Goal: Task Accomplishment & Management: Manage account settings

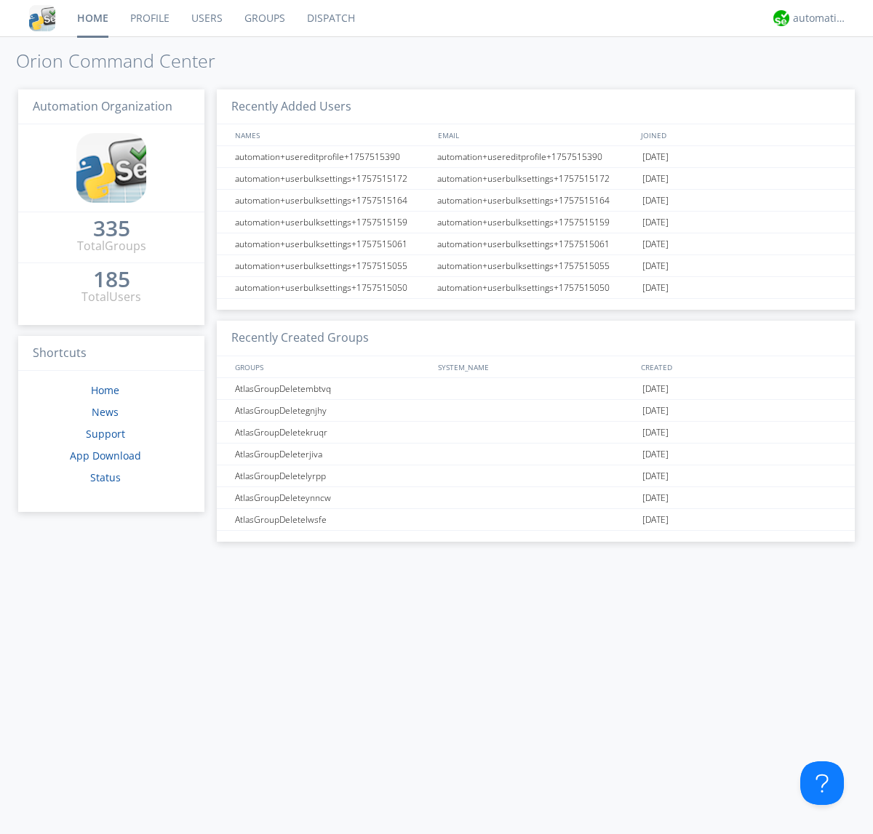
click at [263, 18] on link "Groups" at bounding box center [265, 18] width 63 height 36
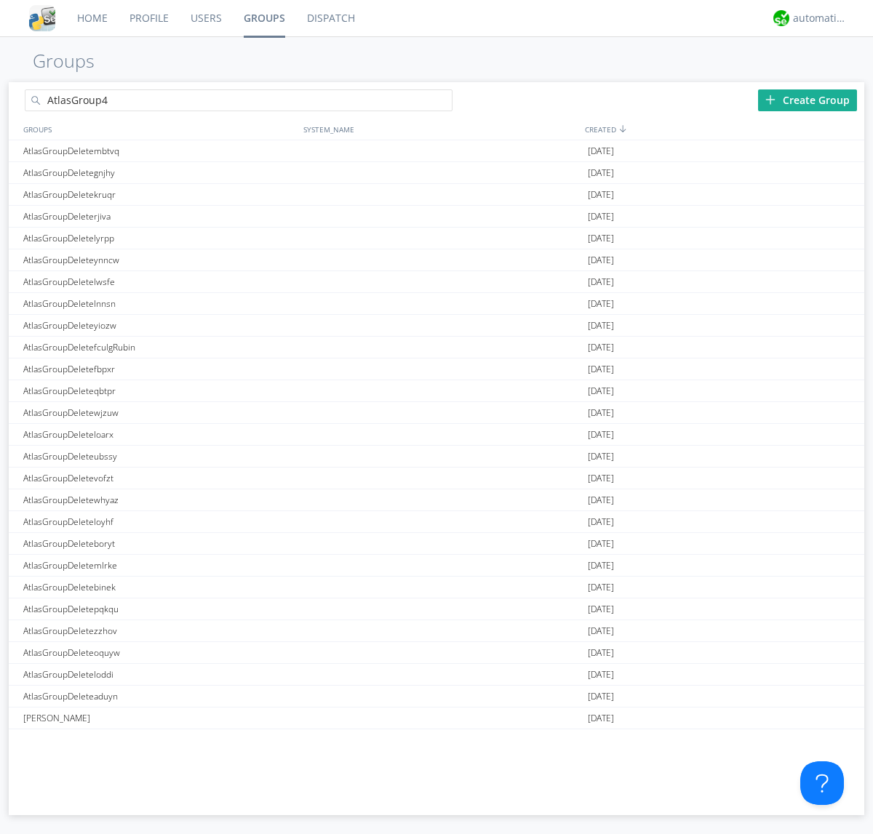
type input "AtlasGroup4"
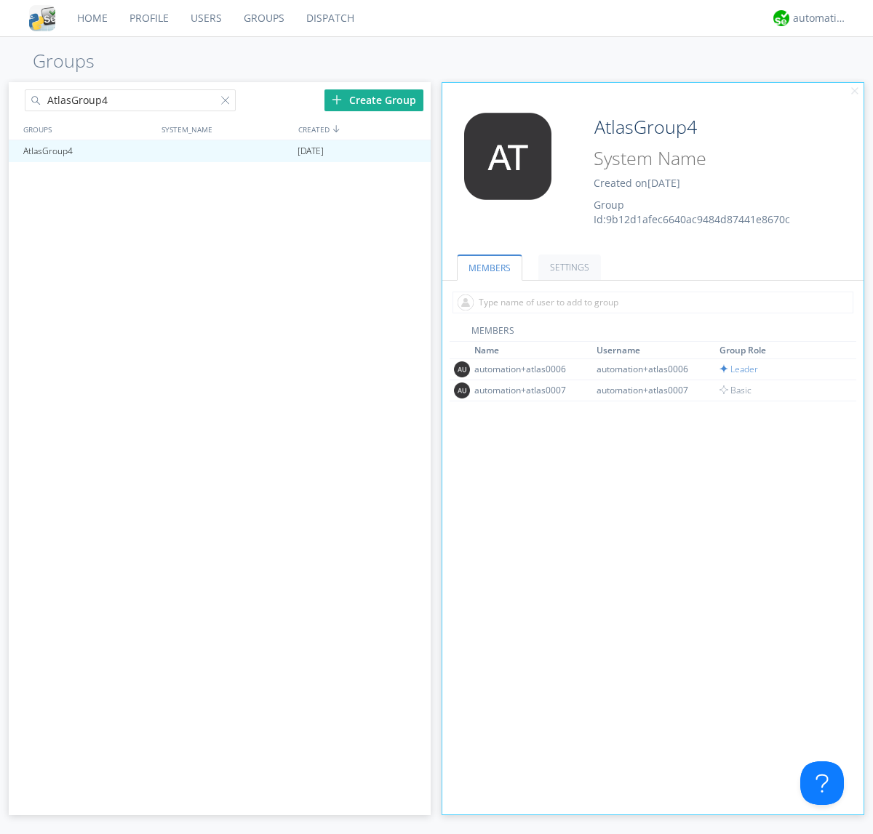
click at [567, 267] on link "SETTINGS" at bounding box center [569, 267] width 63 height 25
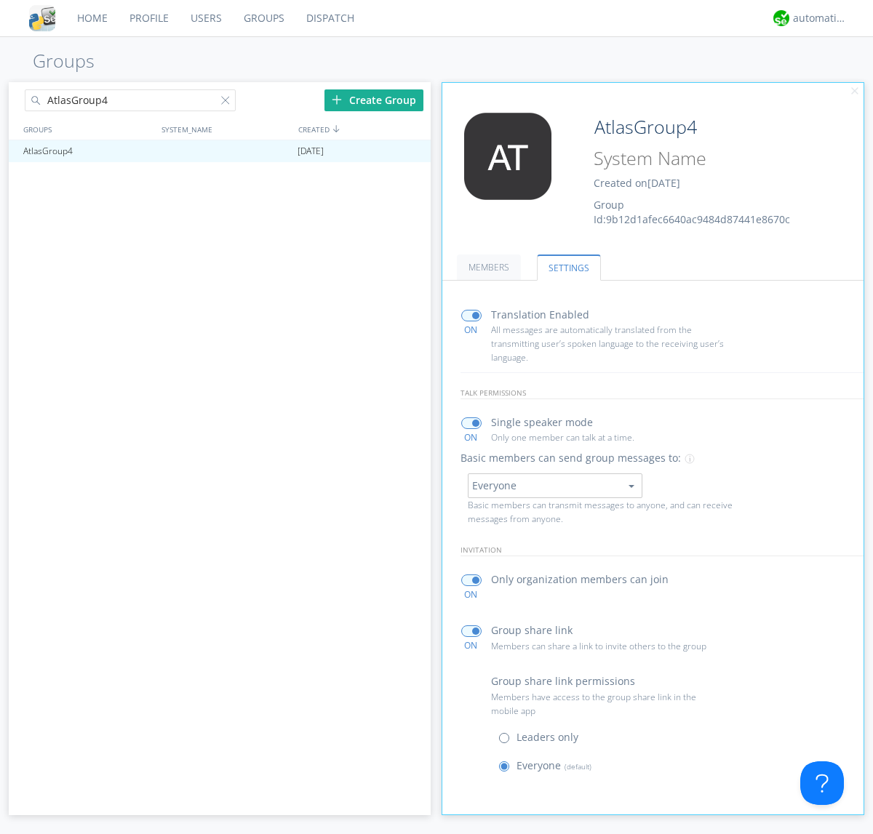
click at [554, 485] on button "Everyone" at bounding box center [555, 486] width 175 height 25
click at [0, 0] on link "Leaders only" at bounding box center [0, 0] width 0 height 0
click at [816, 18] on div "automation+atlas" at bounding box center [820, 18] width 55 height 15
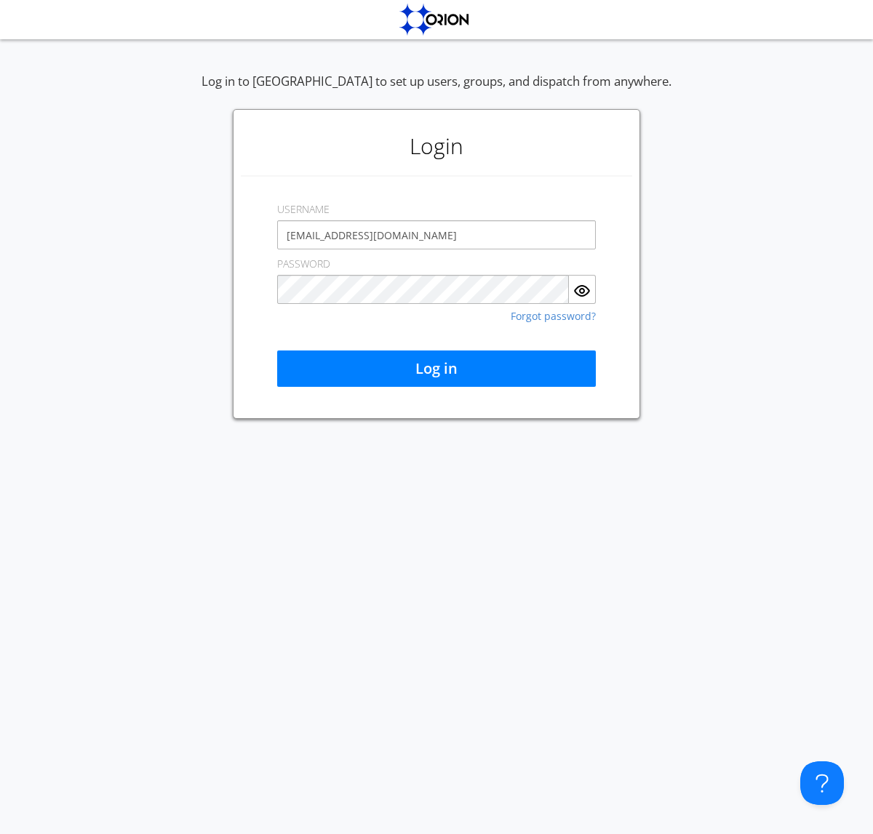
type input "[EMAIL_ADDRESS][DOMAIN_NAME]"
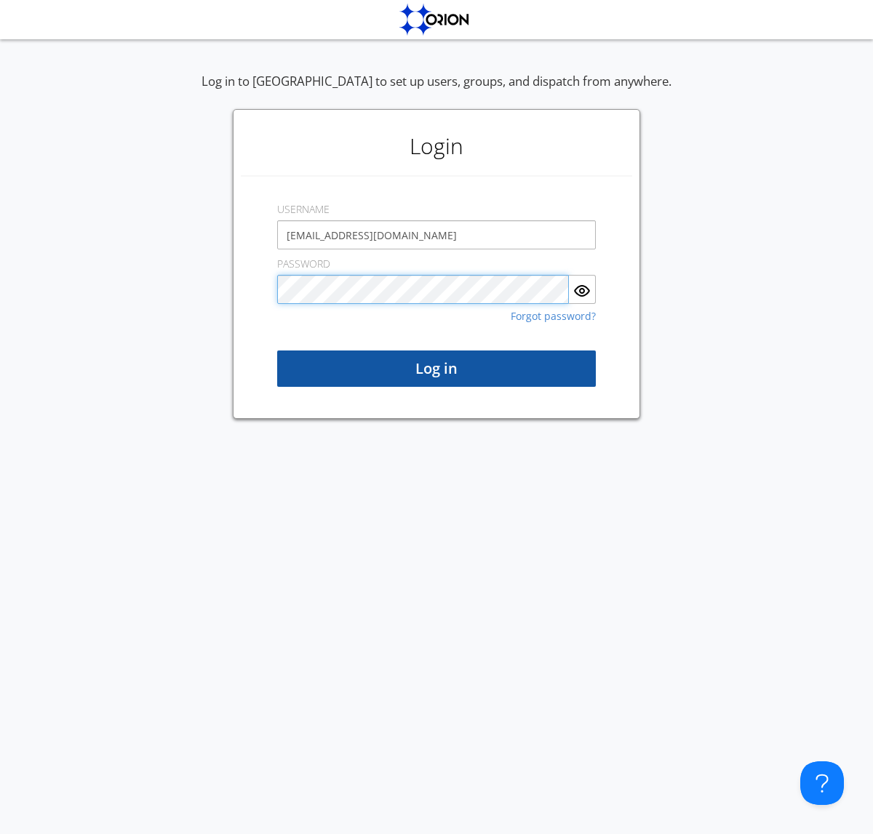
click at [436, 369] on button "Log in" at bounding box center [436, 369] width 319 height 36
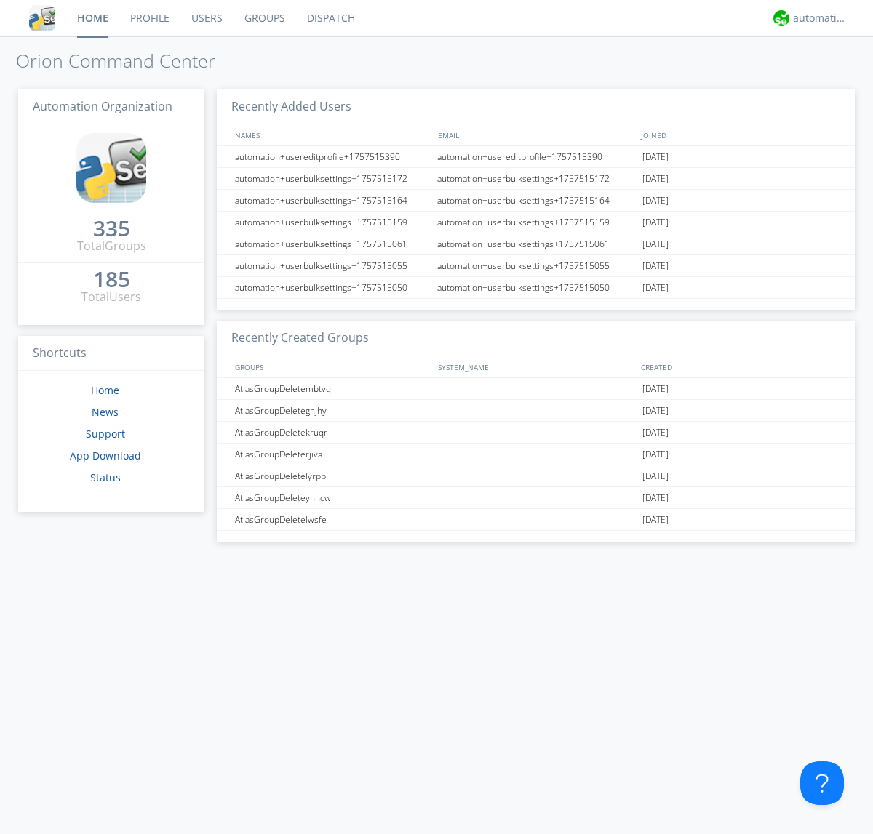
click at [263, 18] on link "Groups" at bounding box center [265, 18] width 63 height 36
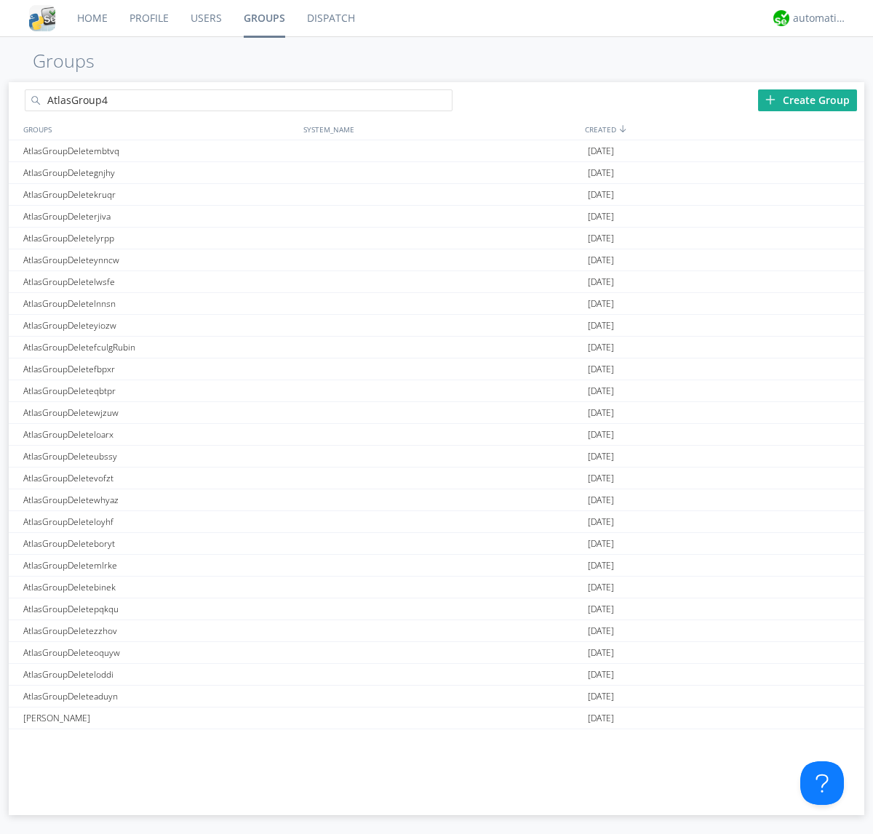
type input "AtlasGroup4"
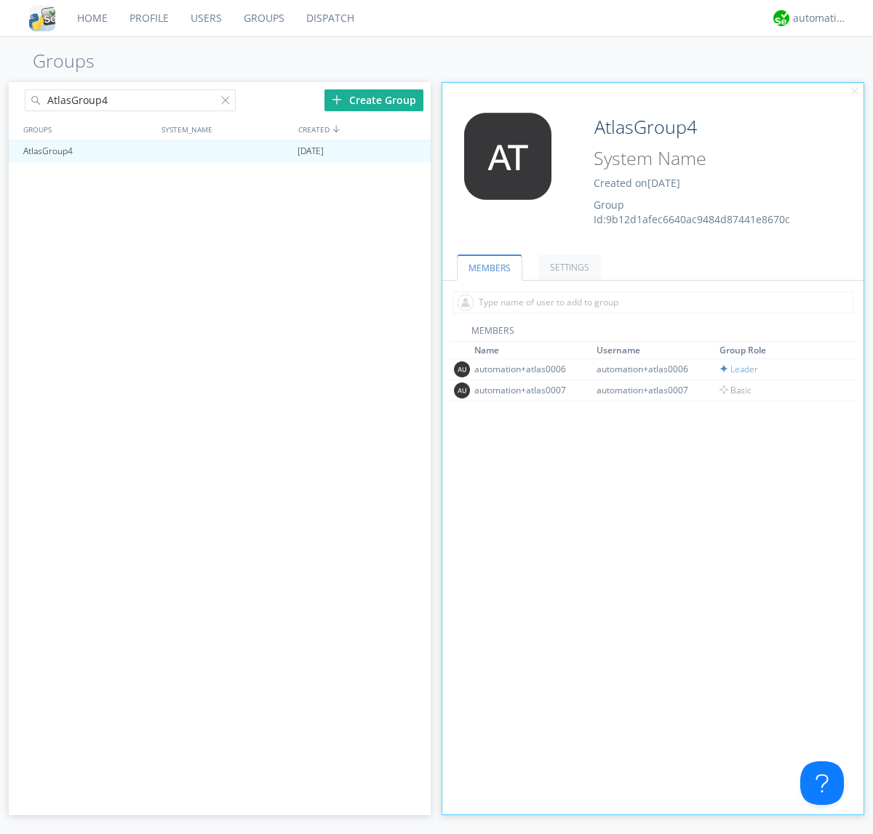
click at [567, 267] on link "SETTINGS" at bounding box center [569, 267] width 63 height 25
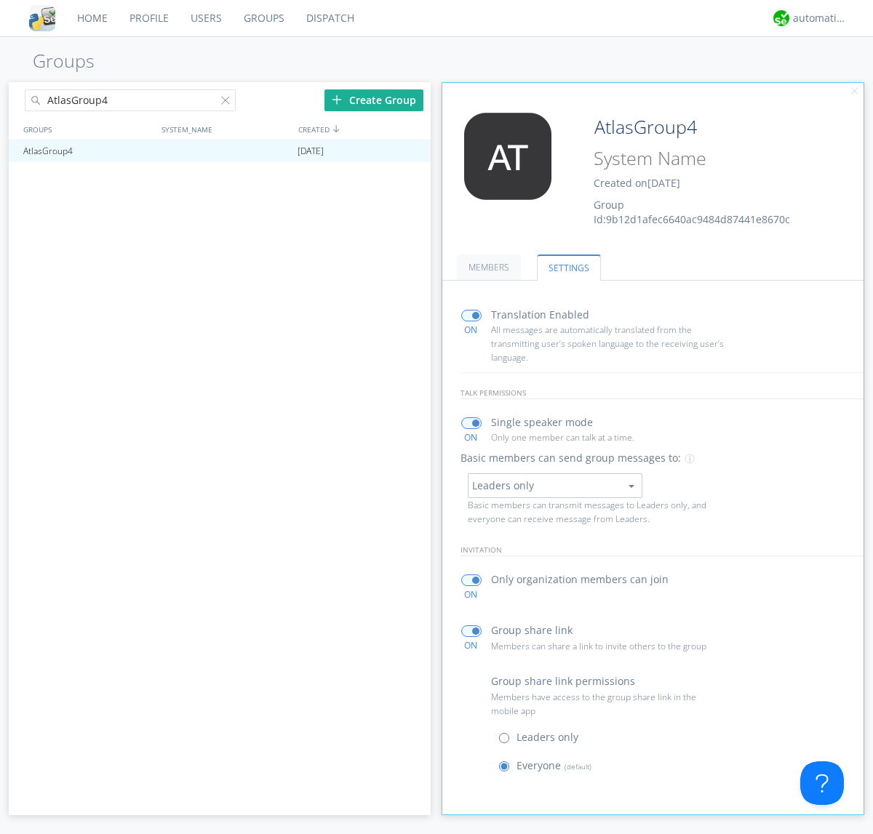
click at [554, 485] on button "Leaders only" at bounding box center [555, 486] width 175 height 25
click at [0, 0] on link "No One (Direct Messages Only)" at bounding box center [0, 0] width 0 height 0
click at [554, 485] on button "No One (Direct Messages Only)" at bounding box center [555, 486] width 175 height 25
click at [0, 0] on link "Everyone" at bounding box center [0, 0] width 0 height 0
click at [816, 18] on div "automation+atlas" at bounding box center [820, 18] width 55 height 15
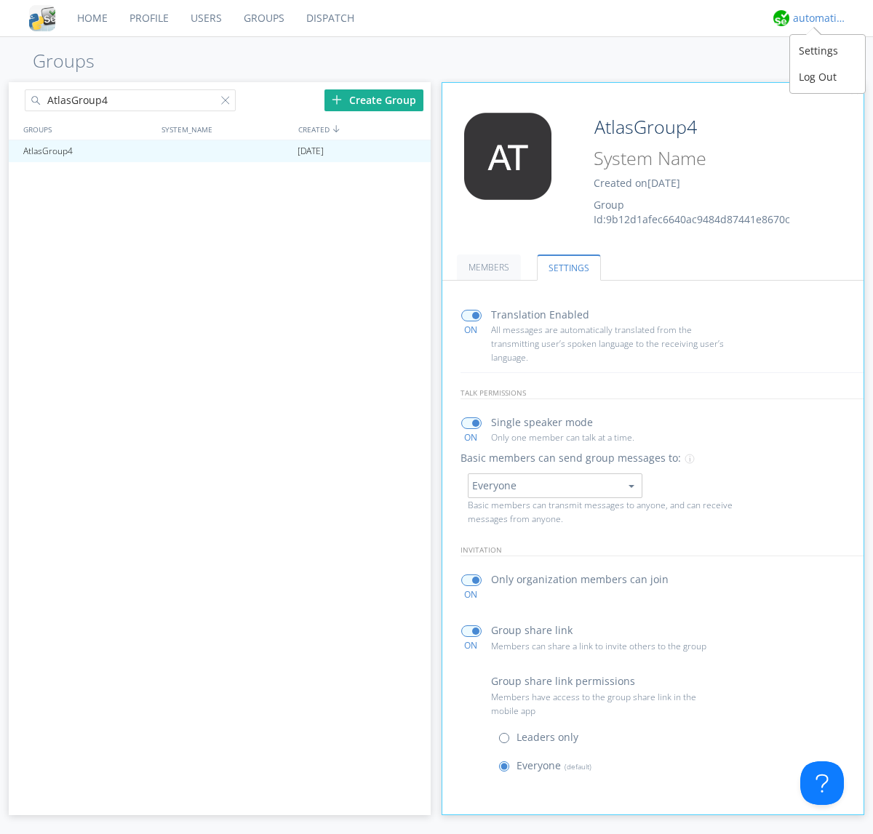
click at [827, 76] on div "Log Out" at bounding box center [827, 77] width 75 height 26
